Goal: Task Accomplishment & Management: Use online tool/utility

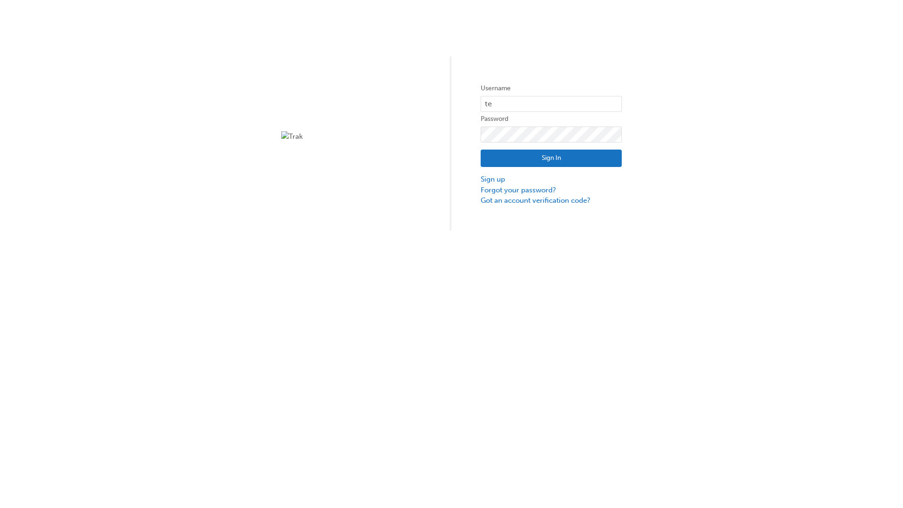
type input "test.e2e.user14"
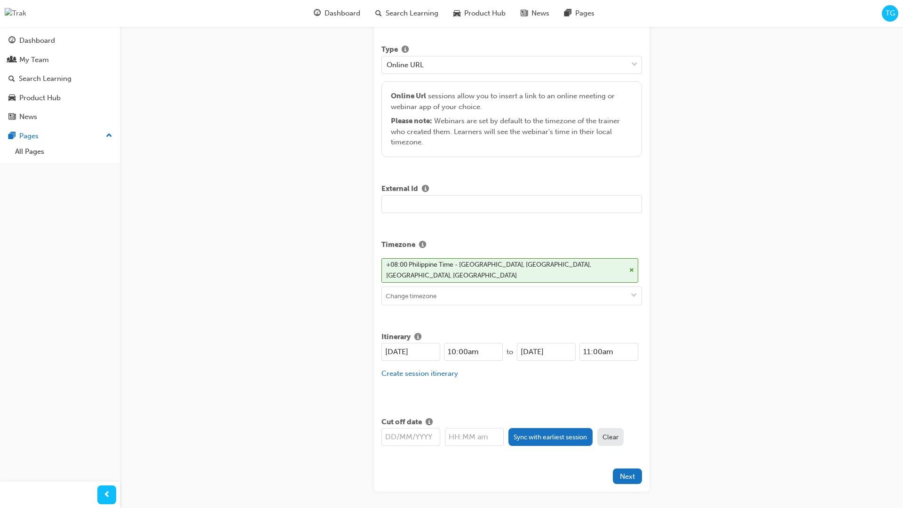
type input "Title for testing purposes"
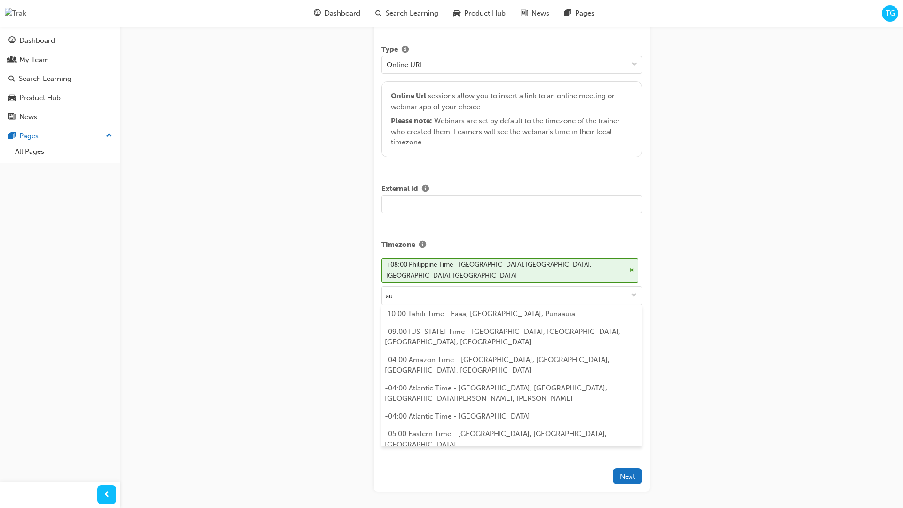
scroll to position [187, 0]
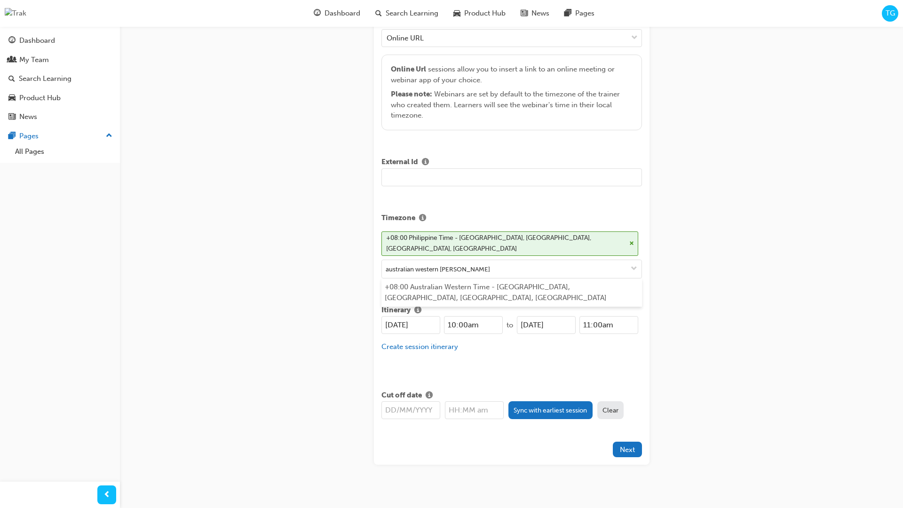
type input "australian western time"
type input "[DATE]"
type input "10:00am"
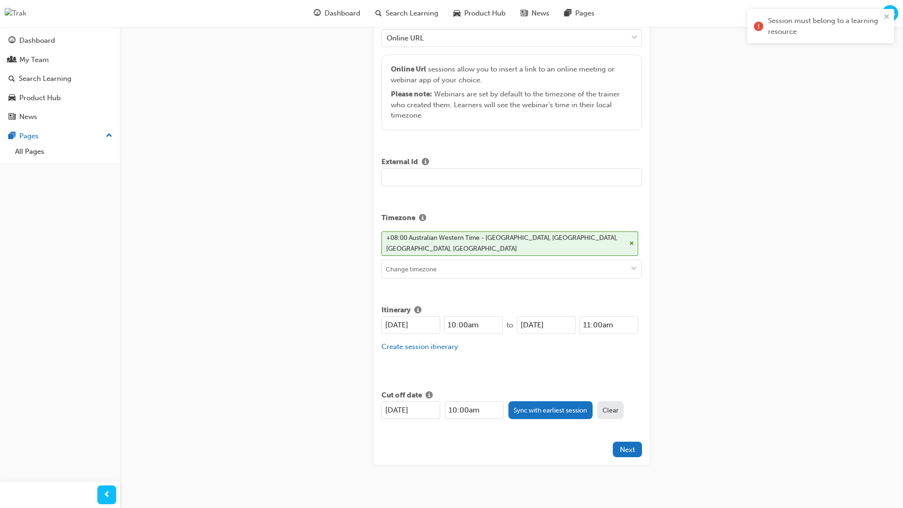
scroll to position [0, 0]
